Goal: Task Accomplishment & Management: Manage account settings

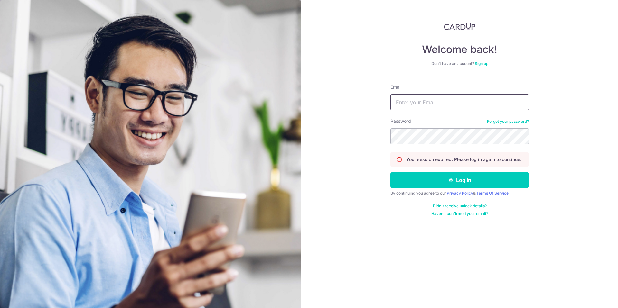
click at [446, 106] on input "Email" at bounding box center [460, 102] width 138 height 16
type input "[EMAIL_ADDRESS][DOMAIN_NAME]"
click at [391, 172] on button "Log in" at bounding box center [460, 180] width 138 height 16
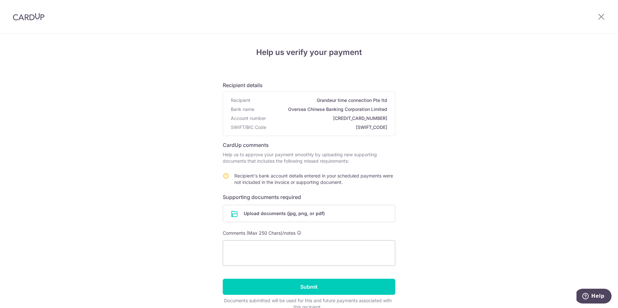
click at [6, 18] on div at bounding box center [28, 16] width 57 height 33
click at [23, 17] on img at bounding box center [29, 17] width 32 height 8
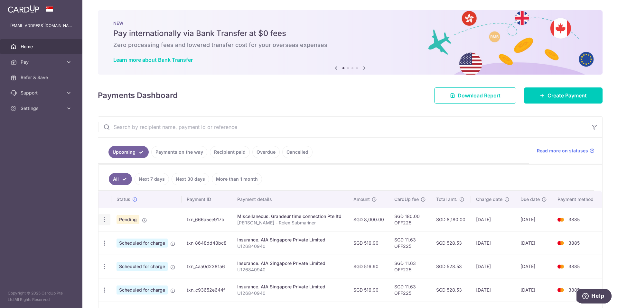
click at [107, 221] on icon "button" at bounding box center [104, 220] width 7 height 7
click at [121, 254] on span "Cancel payment" at bounding box center [138, 254] width 43 height 8
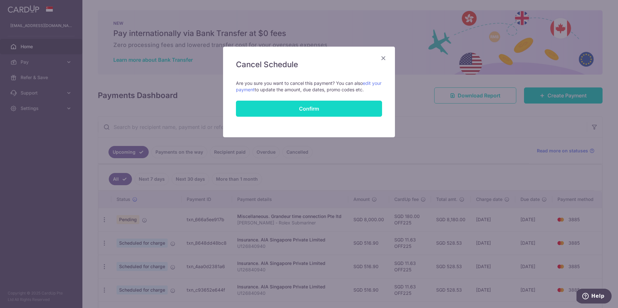
click at [303, 107] on button "Confirm" at bounding box center [309, 109] width 146 height 16
